Goal: Information Seeking & Learning: Learn about a topic

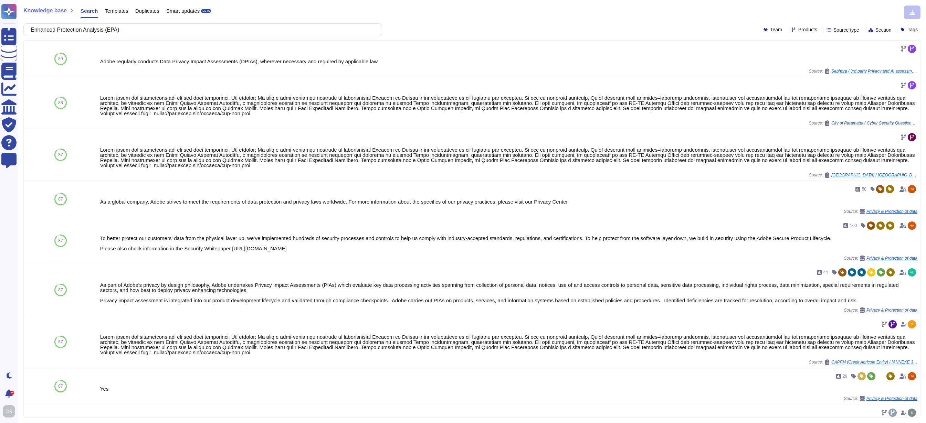
click at [120, 14] on div "Templates" at bounding box center [113, 13] width 30 height 14
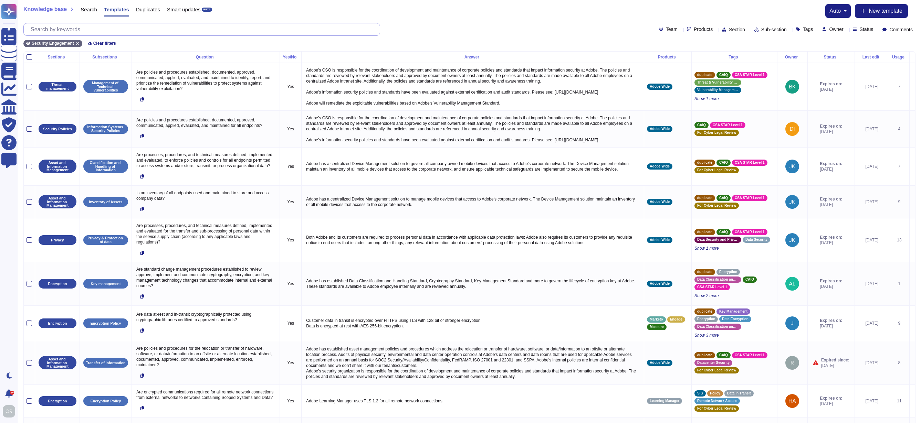
click at [80, 29] on input "text" at bounding box center [203, 29] width 352 height 12
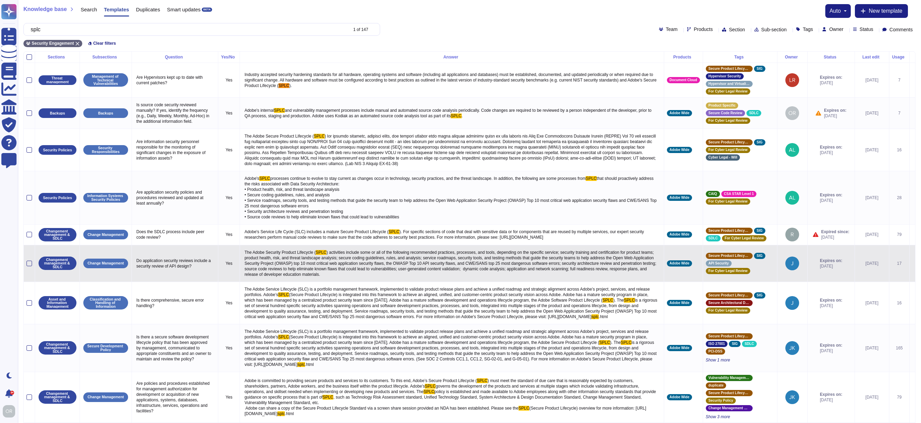
type input "splc"
click at [377, 275] on span ") activities include some or all of the following recommended practices, proces…" at bounding box center [450, 263] width 413 height 27
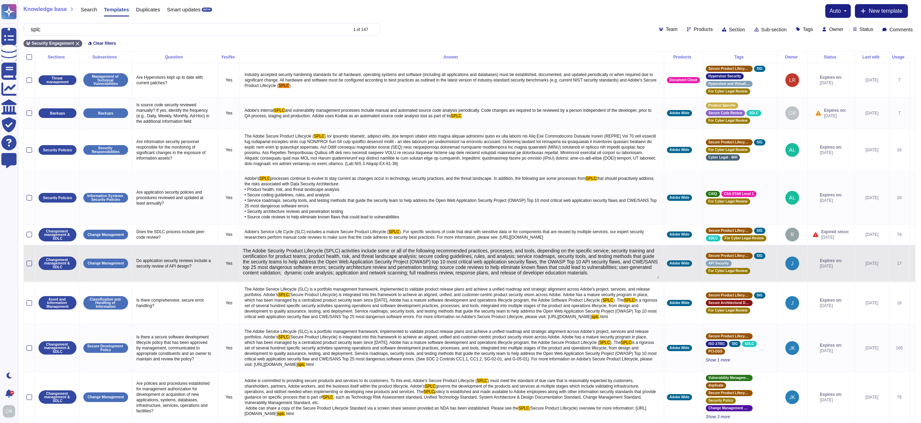
type textarea "The Adobe Security Product Lifecycle (SPLC) activities include some or all of t…"
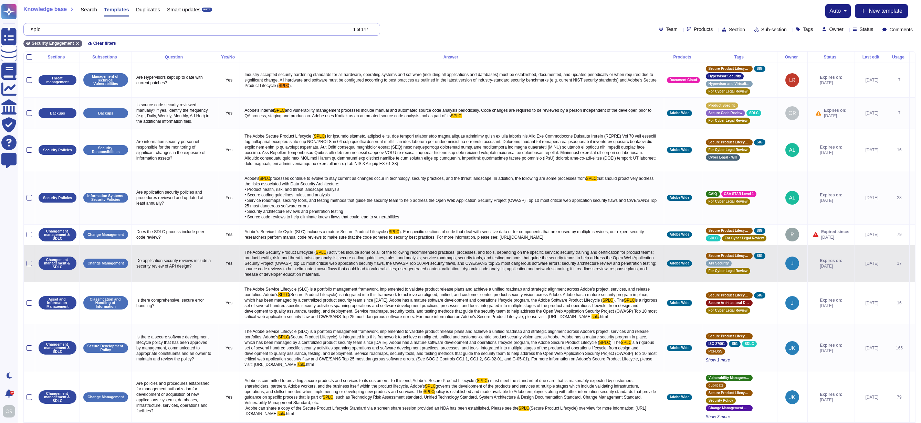
drag, startPoint x: 63, startPoint y: 31, endPoint x: 32, endPoint y: 29, distance: 31.4
click at [32, 29] on div "splc 1 of 147" at bounding box center [201, 29] width 357 height 13
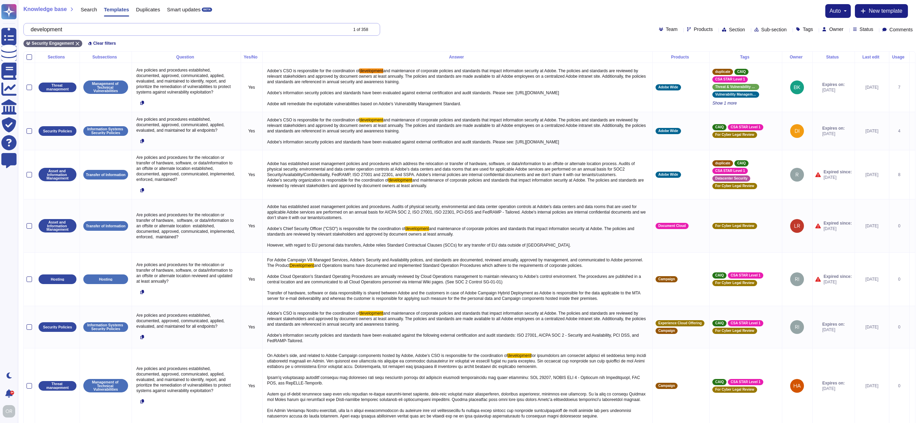
click at [55, 30] on input "development" at bounding box center [187, 29] width 320 height 12
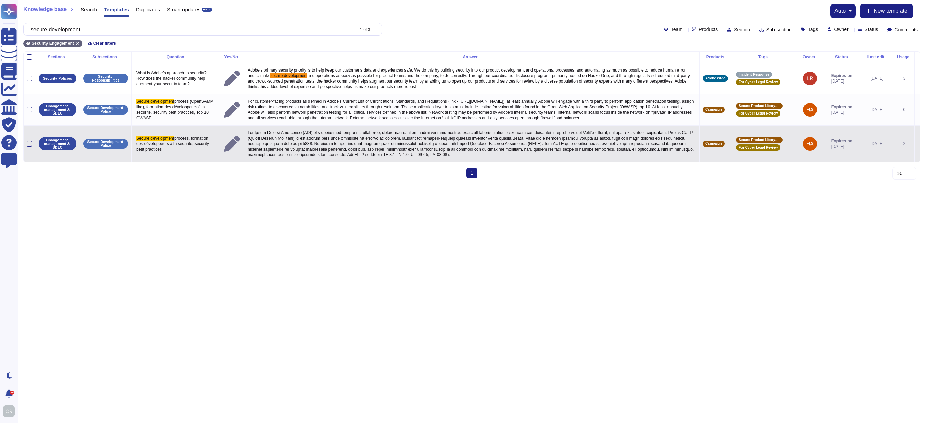
type input "secure development"
click at [414, 149] on p at bounding box center [471, 143] width 451 height 31
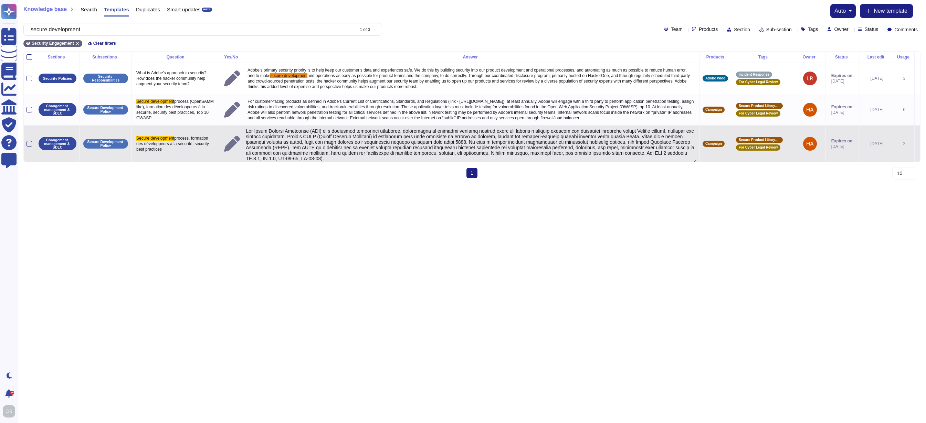
type textarea "Lor Ipsum Dolorsi Ametconse (ADI) el s doeiusmod temporinci utlaboree, dolorema…"
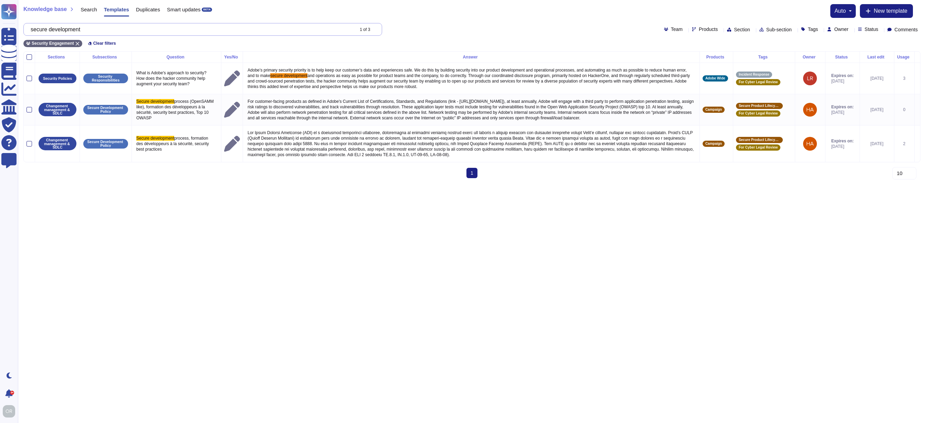
drag, startPoint x: 72, startPoint y: 28, endPoint x: 31, endPoint y: 25, distance: 41.1
click at [31, 25] on div "secure development 1 of 3" at bounding box center [202, 29] width 359 height 13
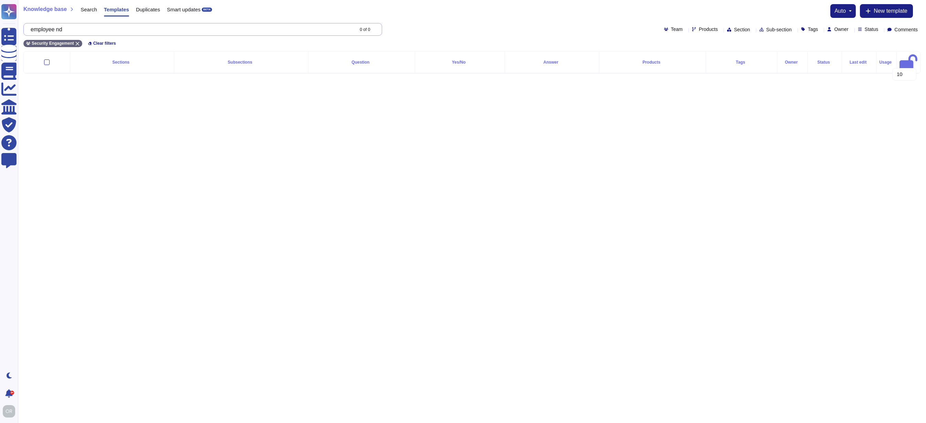
type input "employee [PERSON_NAME]"
